Goal: Navigation & Orientation: Understand site structure

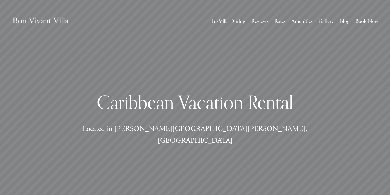
click at [368, 18] on link "Book Now" at bounding box center [366, 21] width 23 height 10
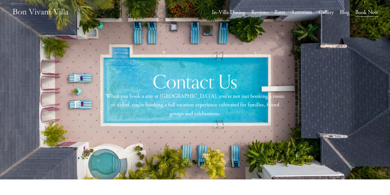
scroll to position [2, 0]
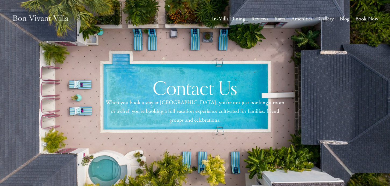
click at [282, 17] on link "Rates" at bounding box center [279, 19] width 11 height 10
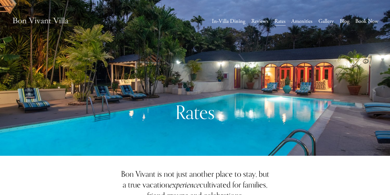
click at [347, 23] on link "Blog" at bounding box center [344, 21] width 10 height 10
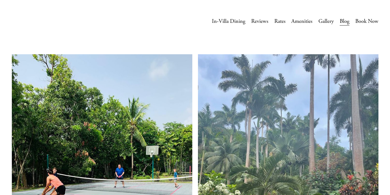
click at [299, 23] on link "Amenities" at bounding box center [301, 21] width 21 height 10
